Goal: Find specific page/section: Find specific page/section

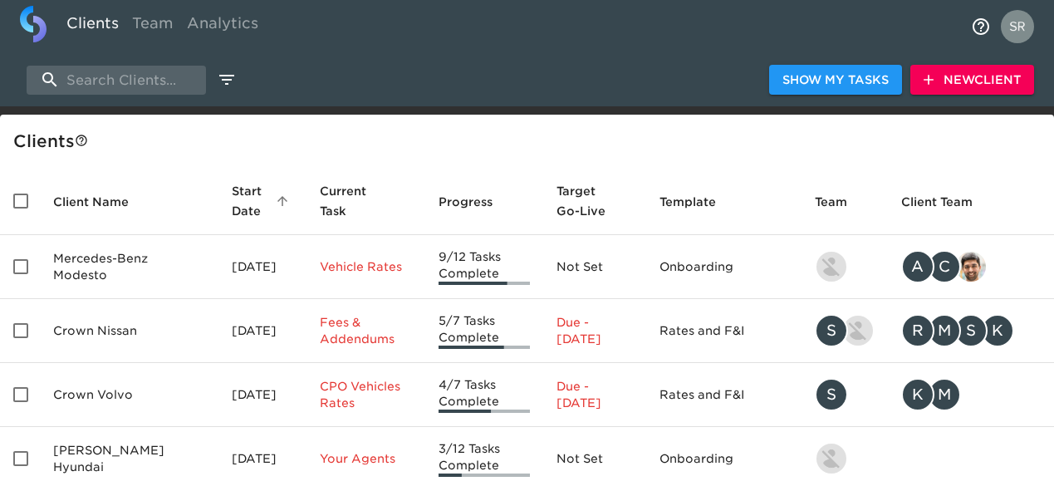
select select "10"
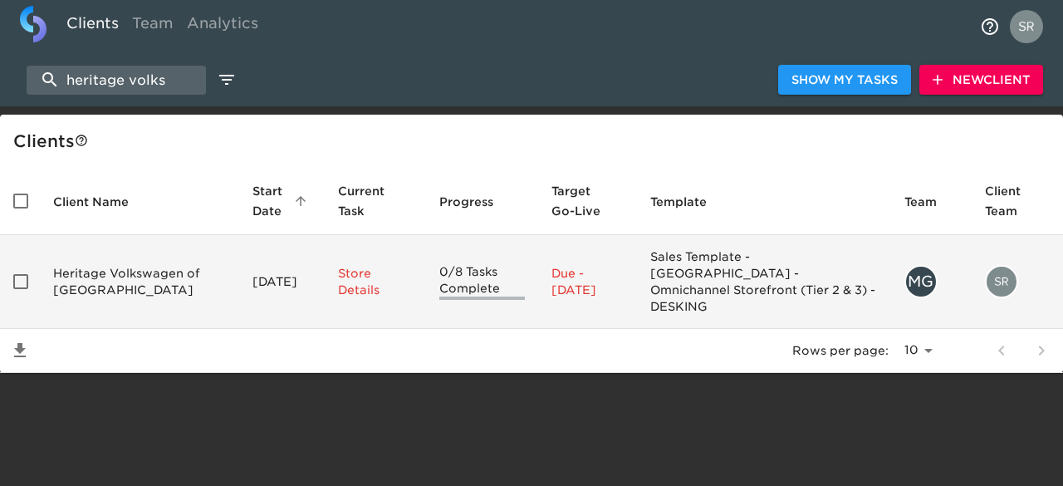
type input "heritage volks"
click at [101, 272] on td "Heritage Volkswagen of [GEOGRAPHIC_DATA]" at bounding box center [139, 282] width 199 height 94
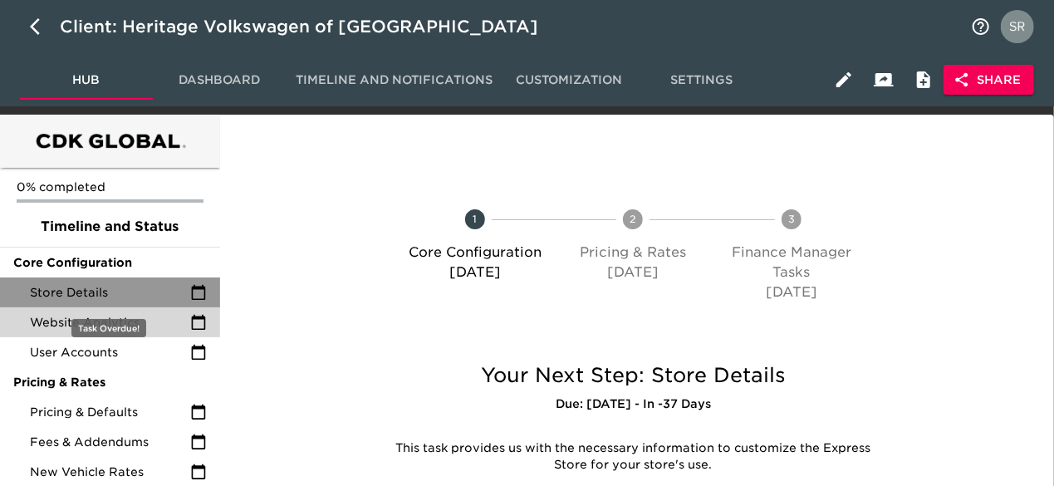
click at [93, 291] on span "Store Details" at bounding box center [110, 292] width 160 height 17
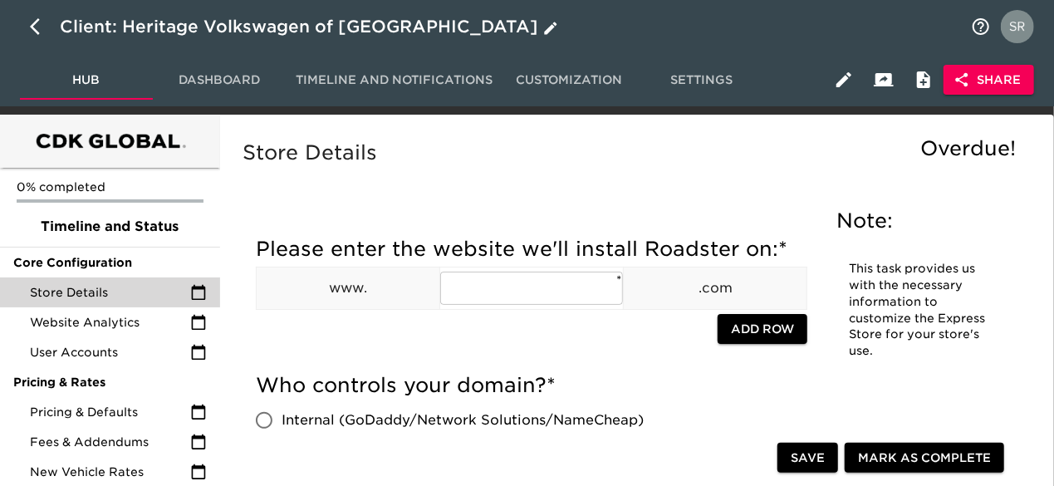
click at [32, 31] on icon "button" at bounding box center [40, 27] width 20 height 20
select select "10"
